Goal: Find specific page/section: Find specific page/section

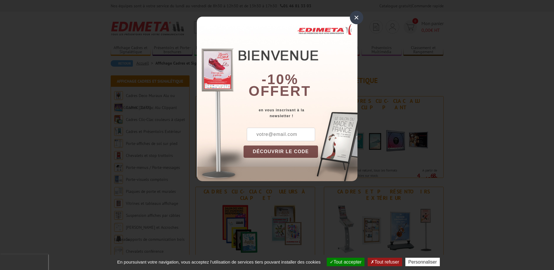
click at [361, 16] on div "×" at bounding box center [356, 17] width 13 height 13
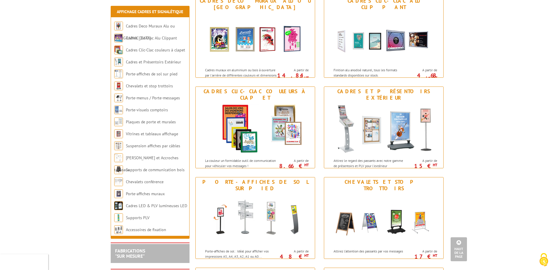
scroll to position [66, 0]
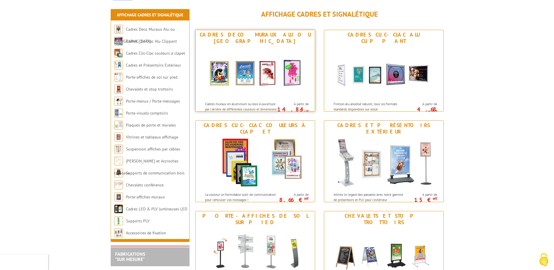
click at [246, 50] on img at bounding box center [255, 72] width 108 height 53
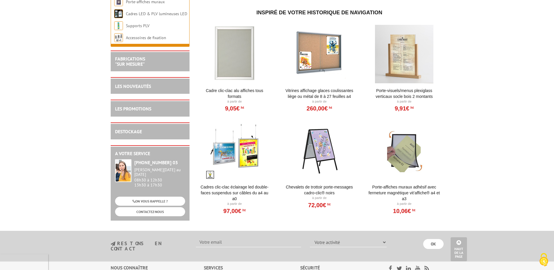
scroll to position [846, 0]
